Goal: Transaction & Acquisition: Purchase product/service

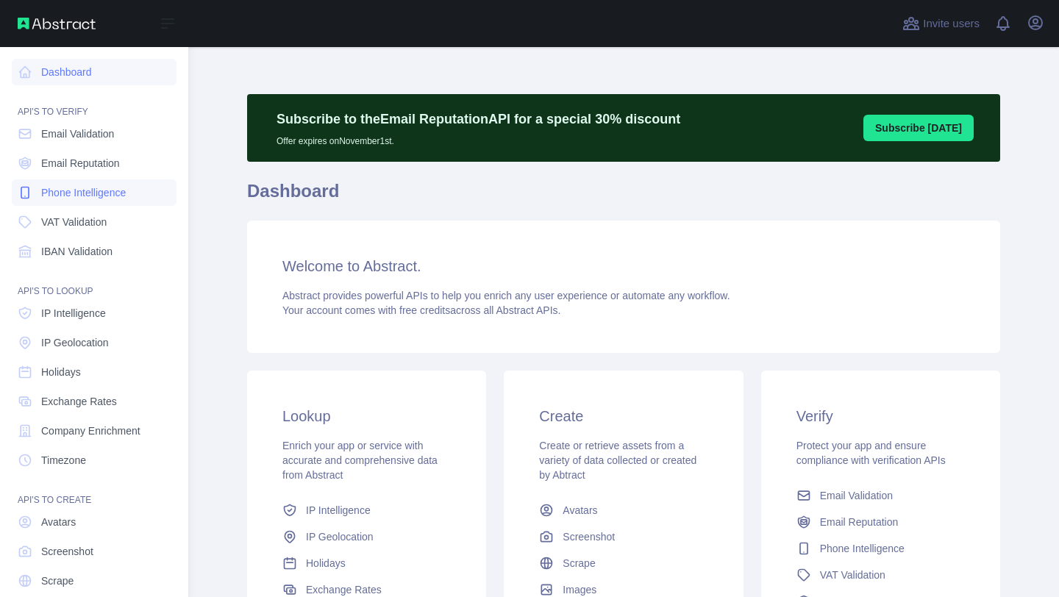
click at [105, 183] on link "Phone Intelligence" at bounding box center [94, 192] width 165 height 26
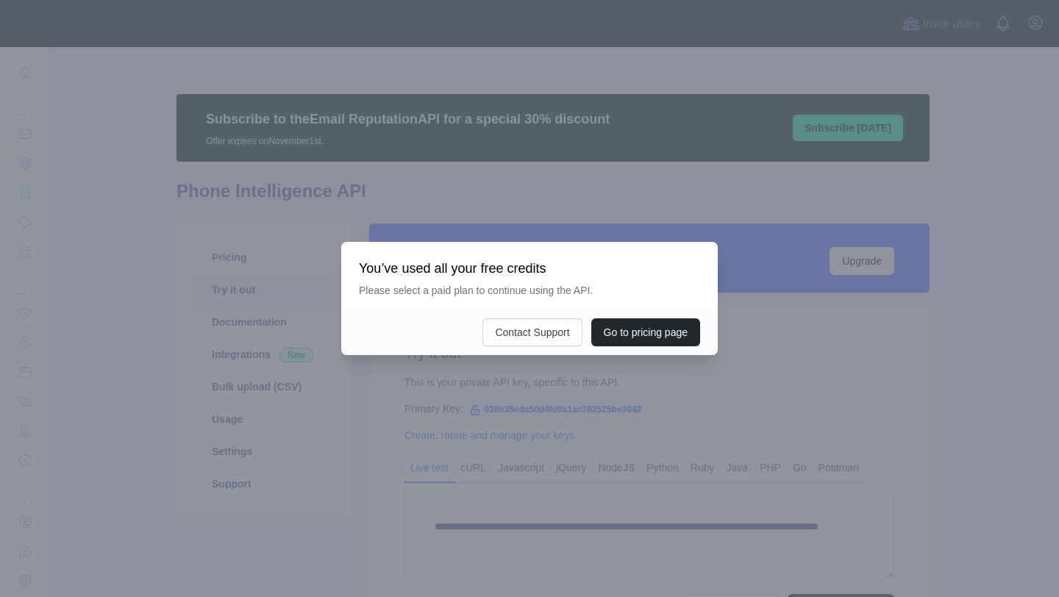
click at [600, 250] on div "You’ve used all your free credits Please select a paid plan to continue using t…" at bounding box center [529, 276] width 376 height 68
click at [613, 330] on button "Go to pricing page" at bounding box center [645, 332] width 109 height 28
click at [915, 68] on div at bounding box center [529, 298] width 1059 height 597
